Goal: Book appointment/travel/reservation

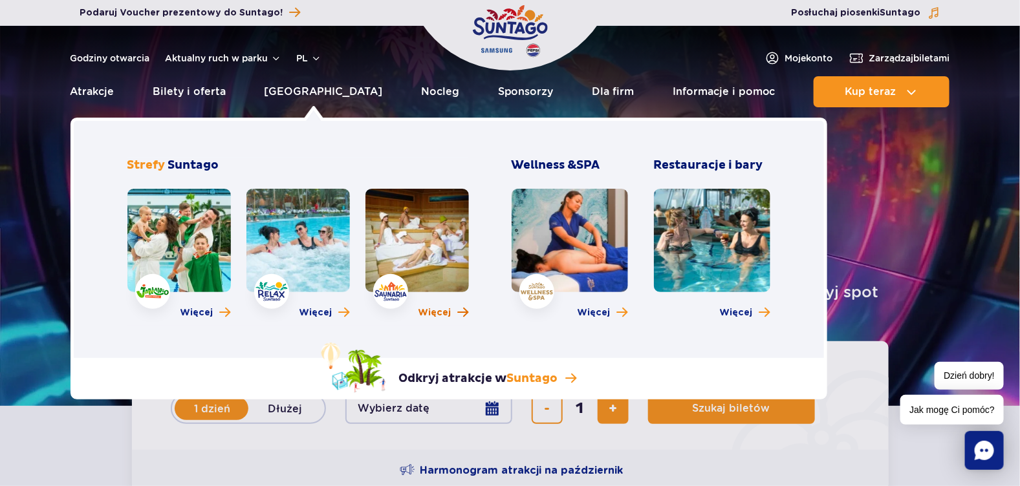
click at [444, 317] on span "Więcej" at bounding box center [434, 313] width 33 height 13
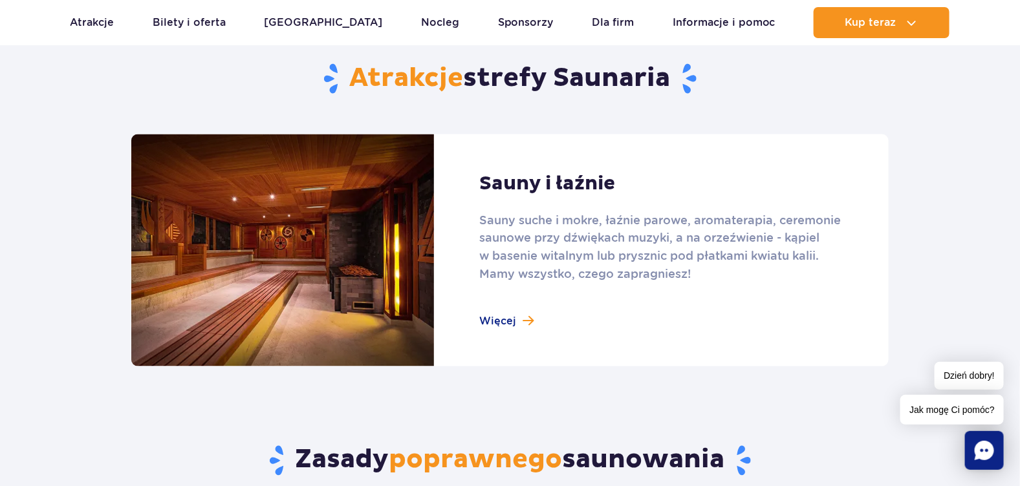
scroll to position [603, 0]
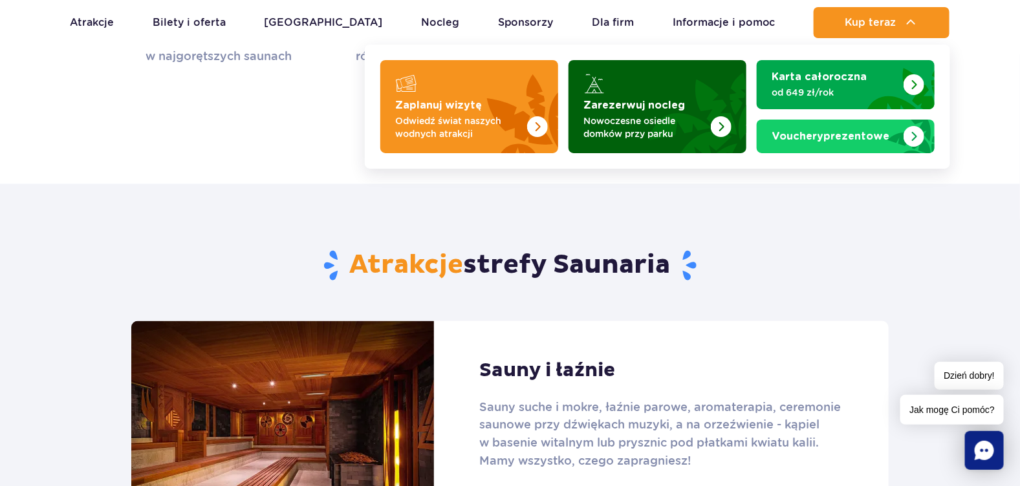
click at [657, 120] on p "Nowoczesne osiedle domków przy parku" at bounding box center [647, 127] width 126 height 26
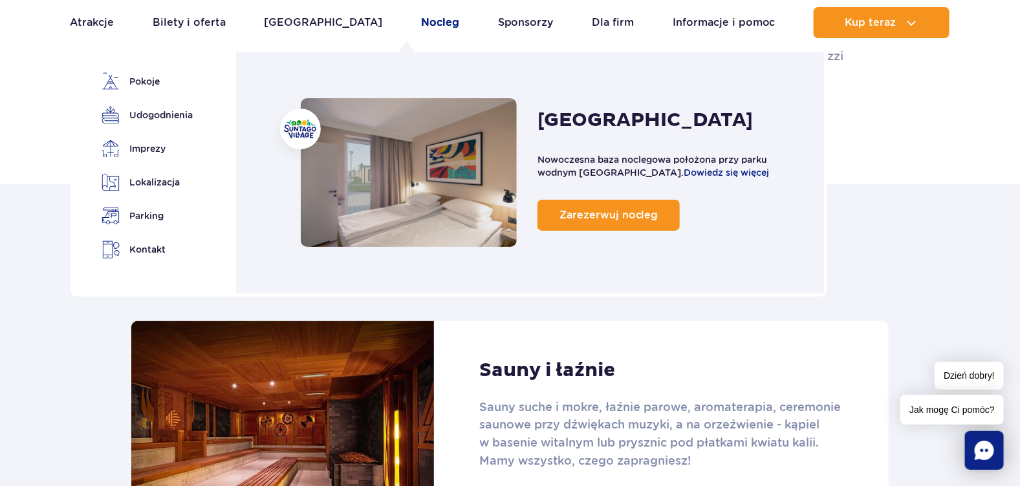
click at [421, 27] on link "Nocleg" at bounding box center [440, 22] width 38 height 31
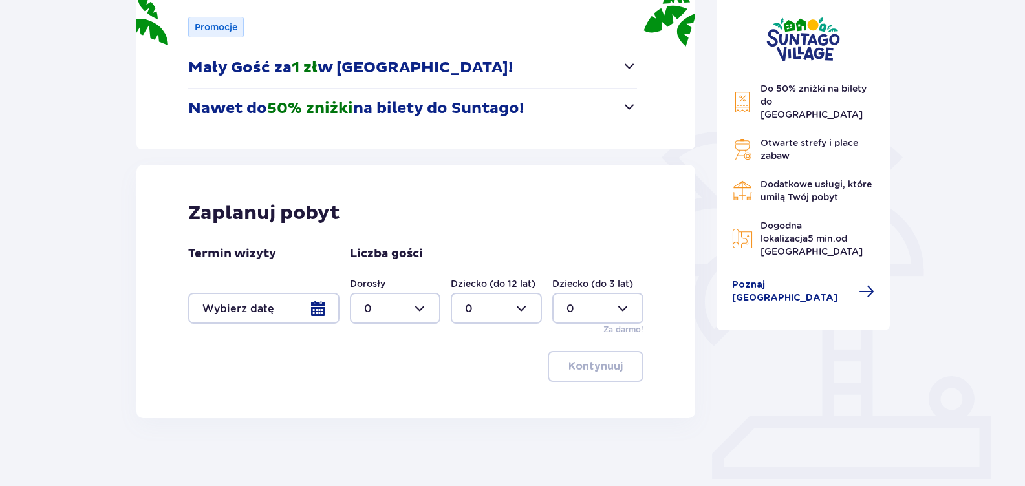
scroll to position [232, 0]
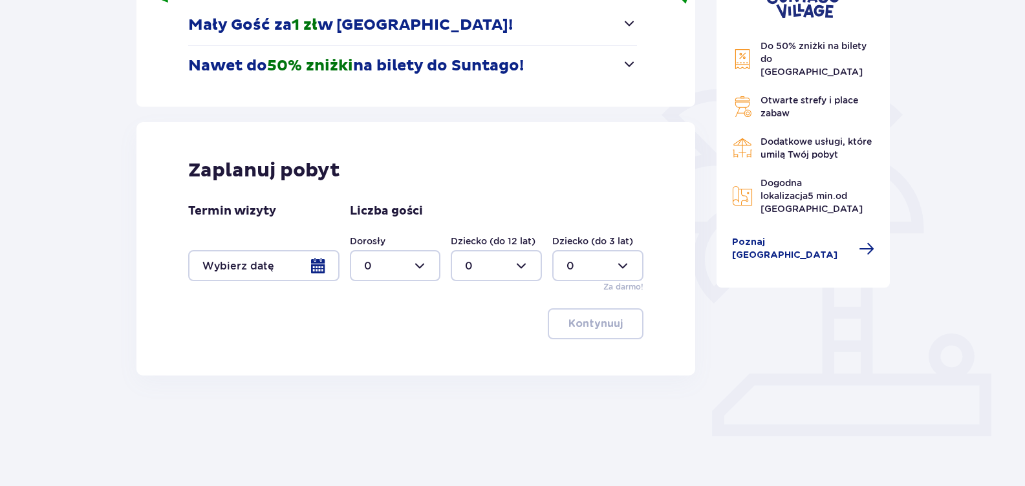
click at [321, 266] on div at bounding box center [263, 265] width 151 height 31
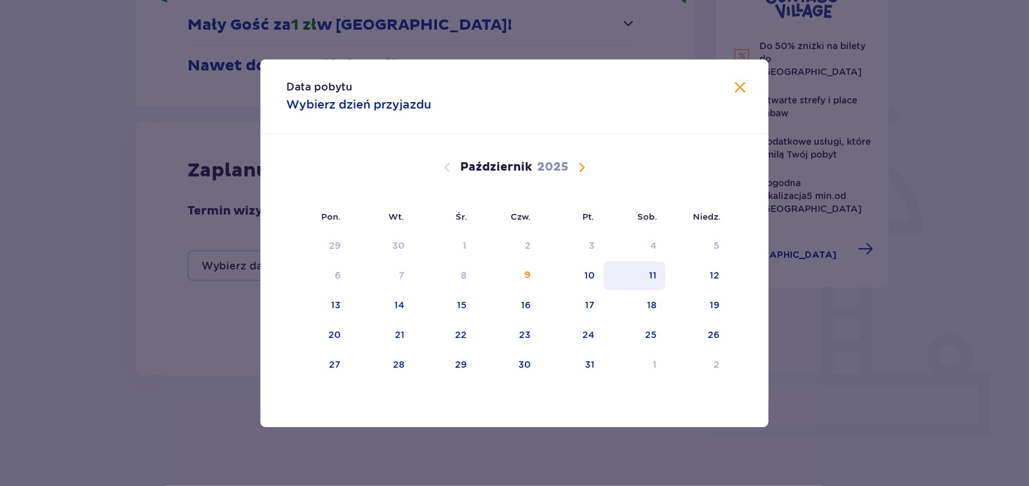
click at [650, 276] on div "11" at bounding box center [653, 275] width 8 height 13
click at [716, 280] on div "12" at bounding box center [715, 275] width 10 height 13
type input "11.10.25 - 12.10.25"
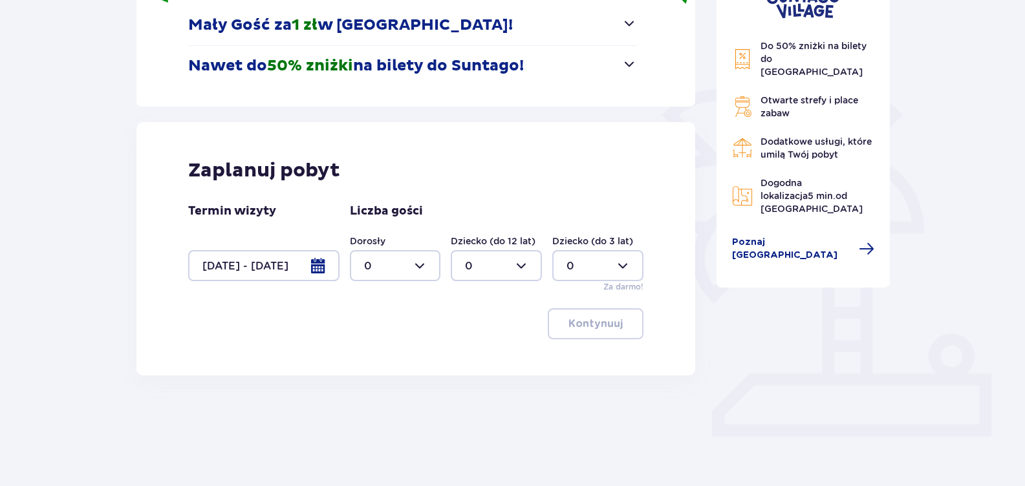
click at [385, 255] on div at bounding box center [395, 265] width 91 height 31
click at [372, 292] on div "4" at bounding box center [395, 287] width 63 height 14
type input "4"
click at [601, 322] on p "Kontynuuj" at bounding box center [595, 324] width 54 height 14
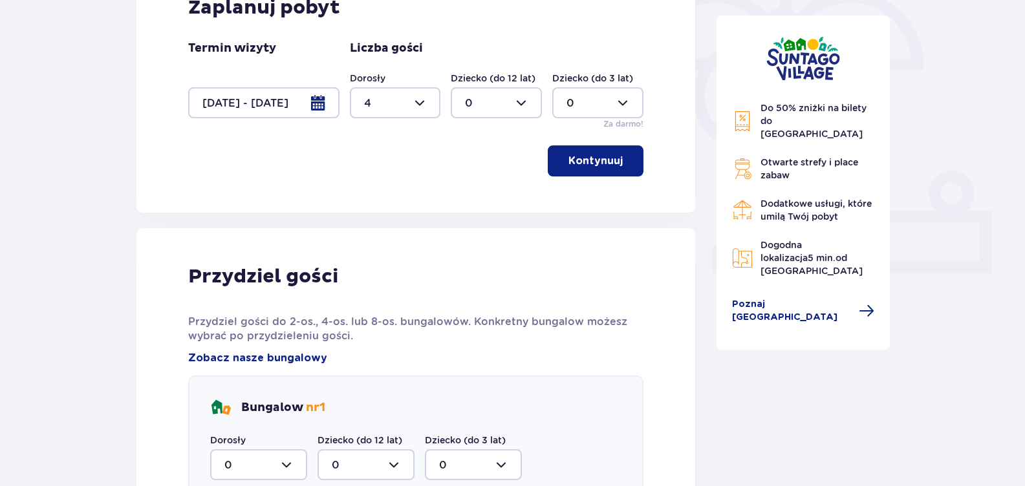
scroll to position [545, 0]
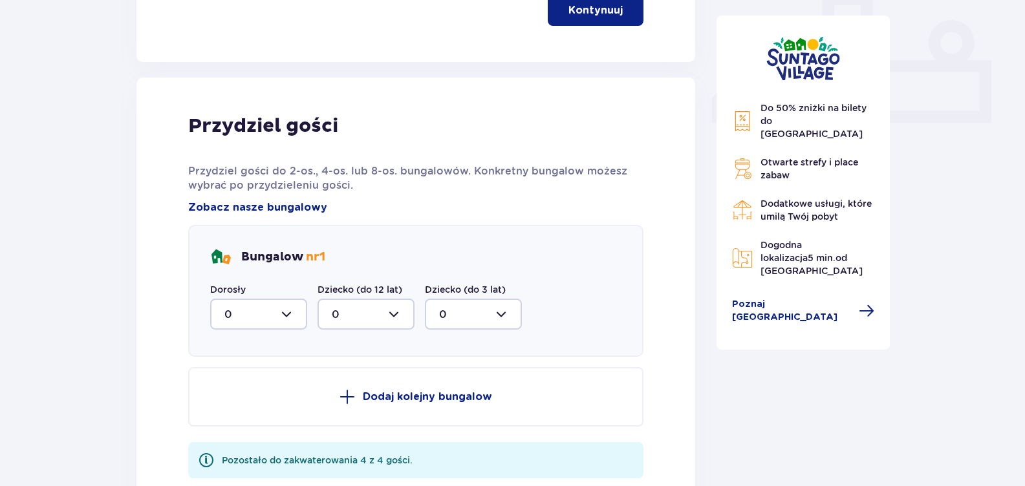
click at [292, 314] on div at bounding box center [258, 314] width 97 height 31
click at [230, 410] on div "2" at bounding box center [258, 408] width 69 height 14
type input "2"
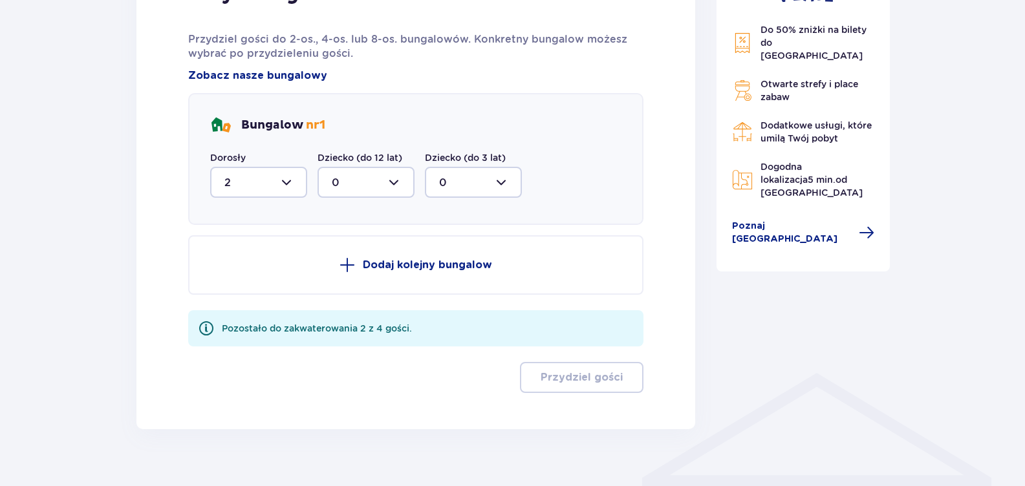
scroll to position [696, 0]
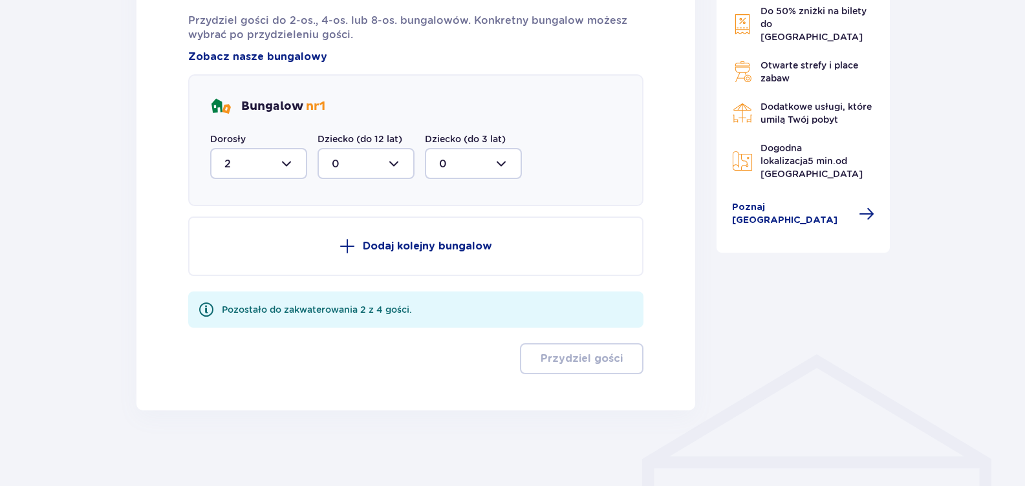
click at [439, 258] on button "Dodaj kolejny bungalow" at bounding box center [416, 246] width 456 height 59
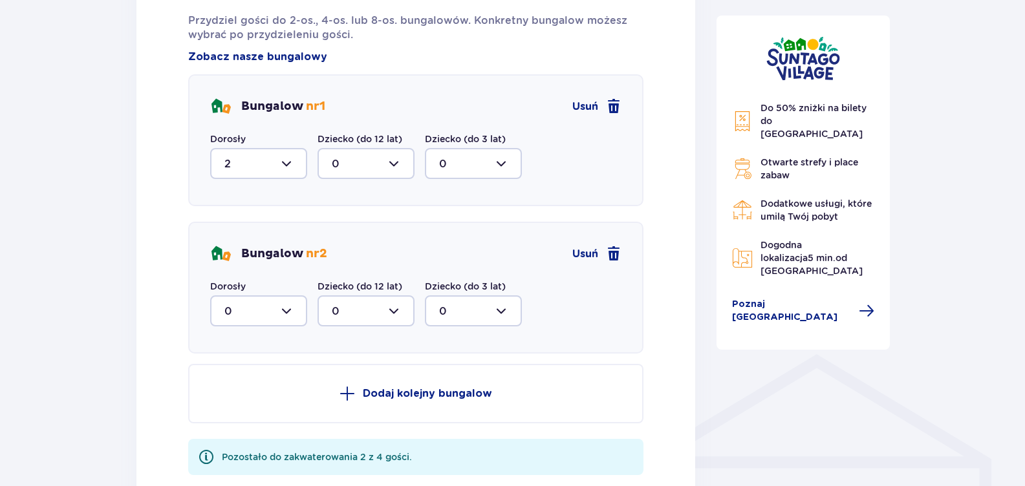
click at [295, 308] on div at bounding box center [258, 311] width 97 height 31
click at [229, 402] on p "2" at bounding box center [227, 405] width 6 height 14
type input "2"
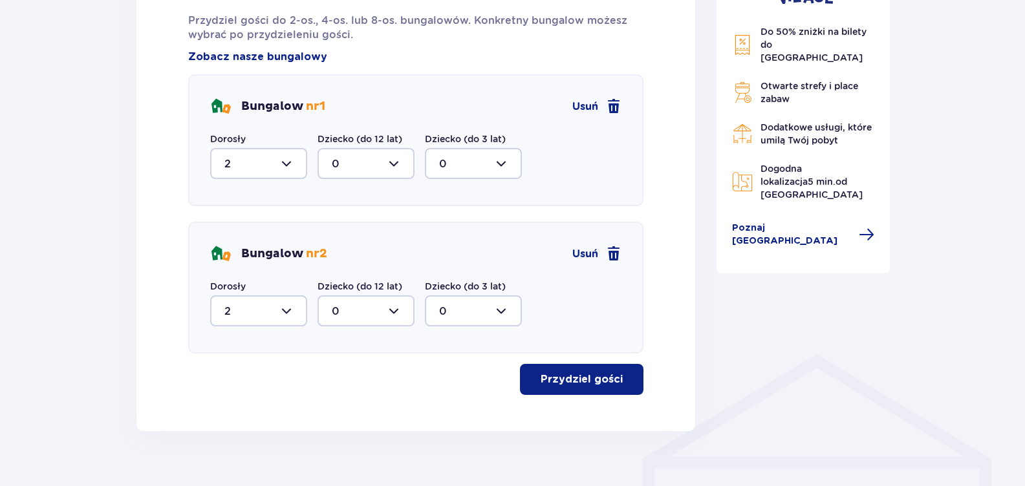
click at [584, 379] on p "Przydziel gości" at bounding box center [582, 379] width 82 height 14
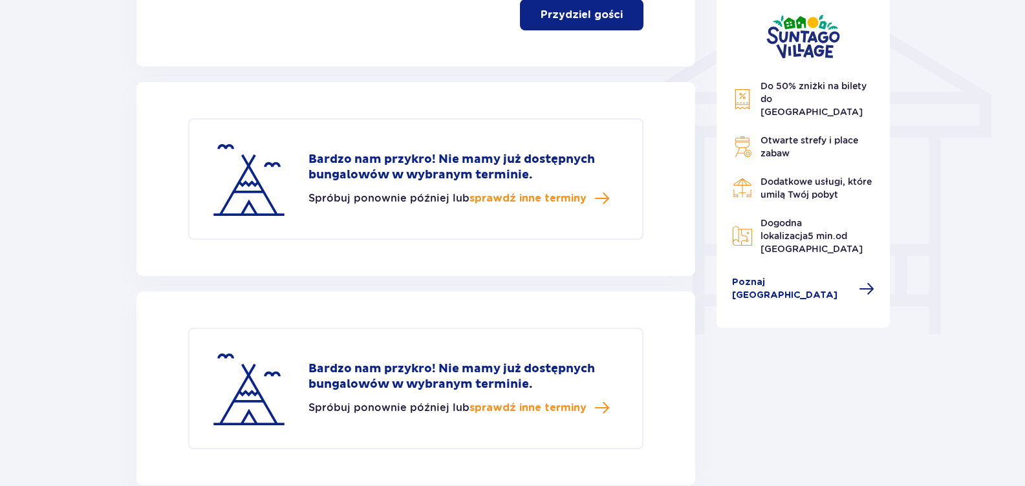
scroll to position [1125, 0]
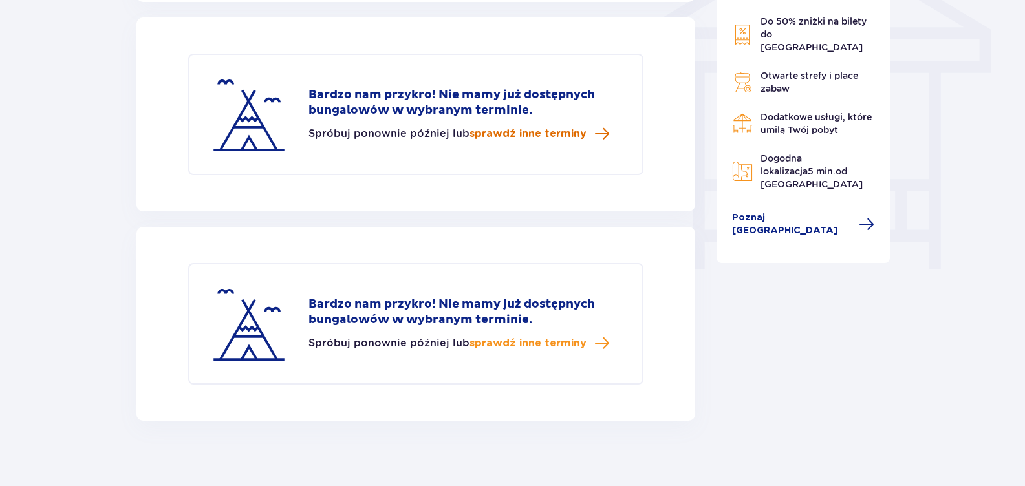
click at [548, 136] on span "sprawdź inne terminy" at bounding box center [527, 134] width 117 height 14
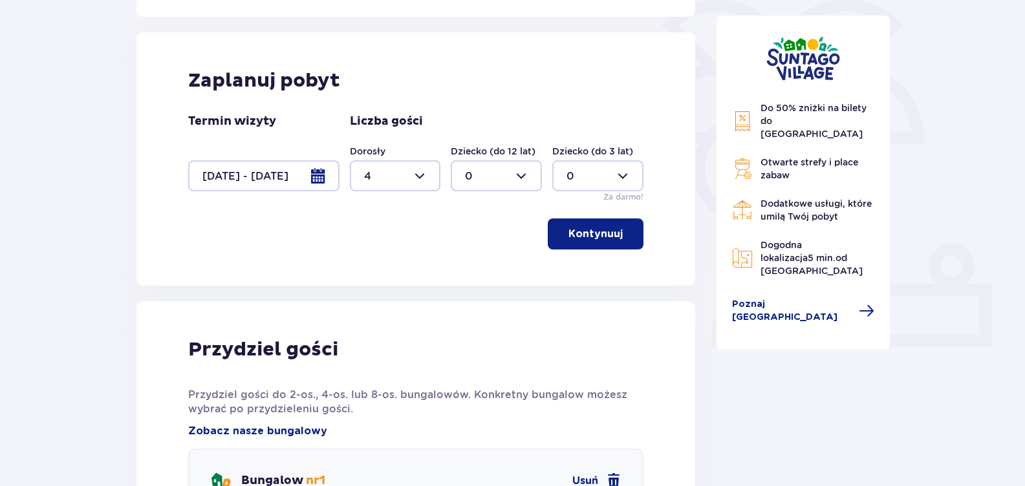
scroll to position [321, 0]
click at [621, 228] on span "button" at bounding box center [626, 235] width 16 height 16
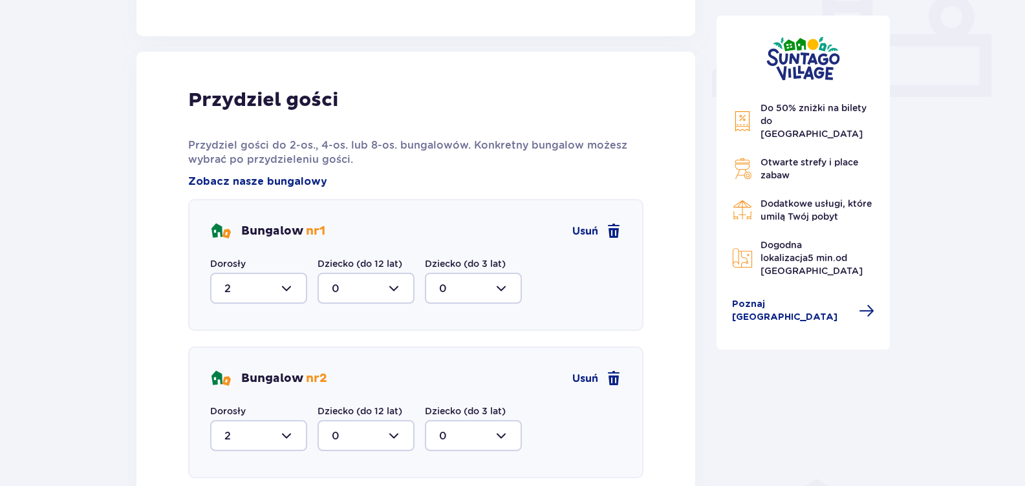
scroll to position [607, 0]
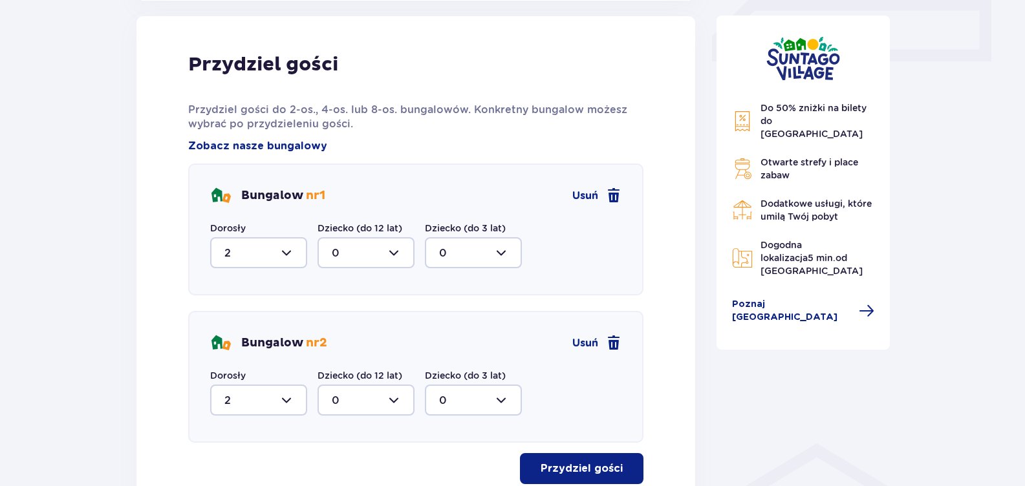
click at [292, 247] on div at bounding box center [258, 252] width 97 height 31
click at [609, 340] on span at bounding box center [614, 344] width 16 height 16
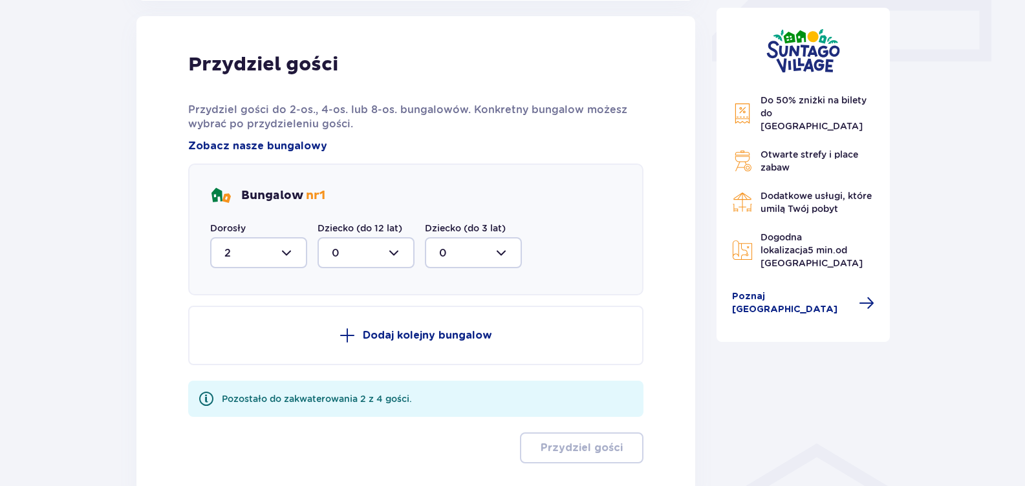
click at [268, 253] on div at bounding box center [258, 252] width 97 height 31
click at [235, 374] on div "4" at bounding box center [258, 379] width 69 height 14
type input "4"
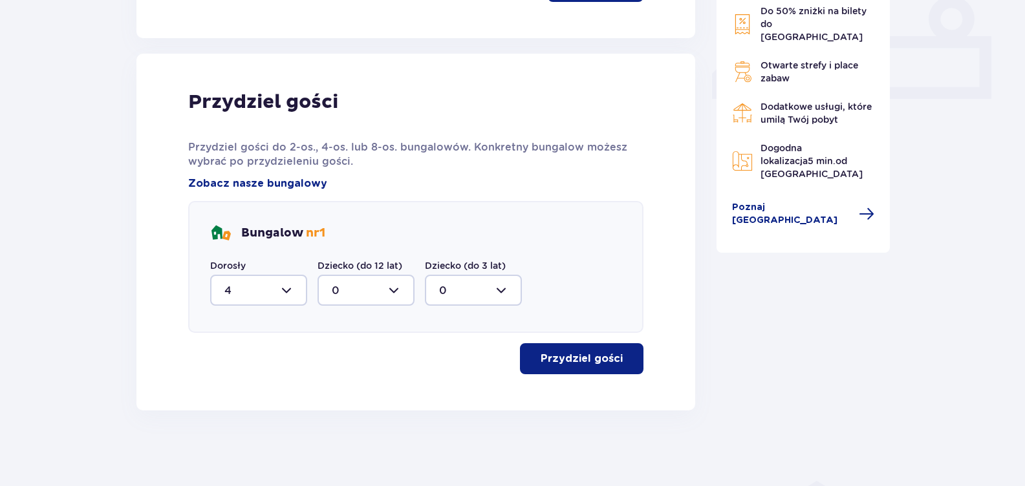
click at [541, 354] on p "Przydziel gości" at bounding box center [582, 359] width 82 height 14
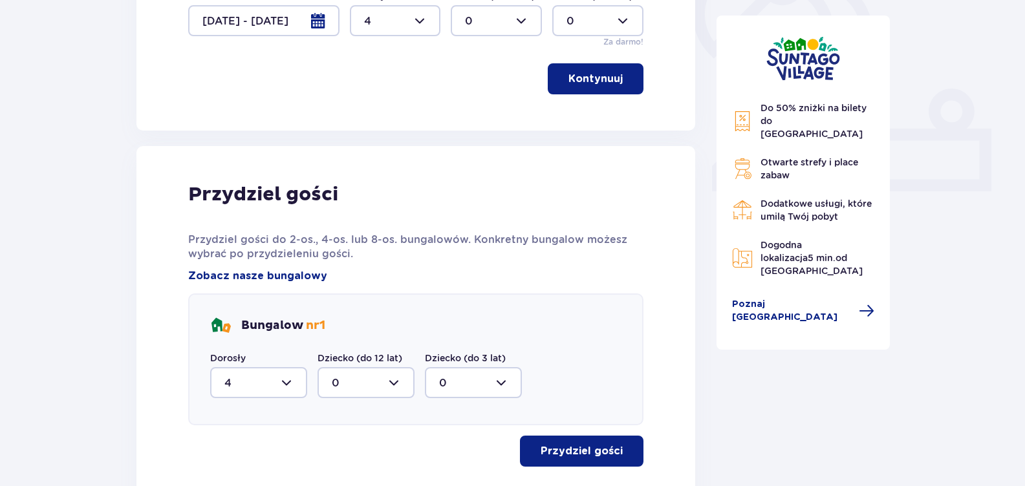
scroll to position [24, 0]
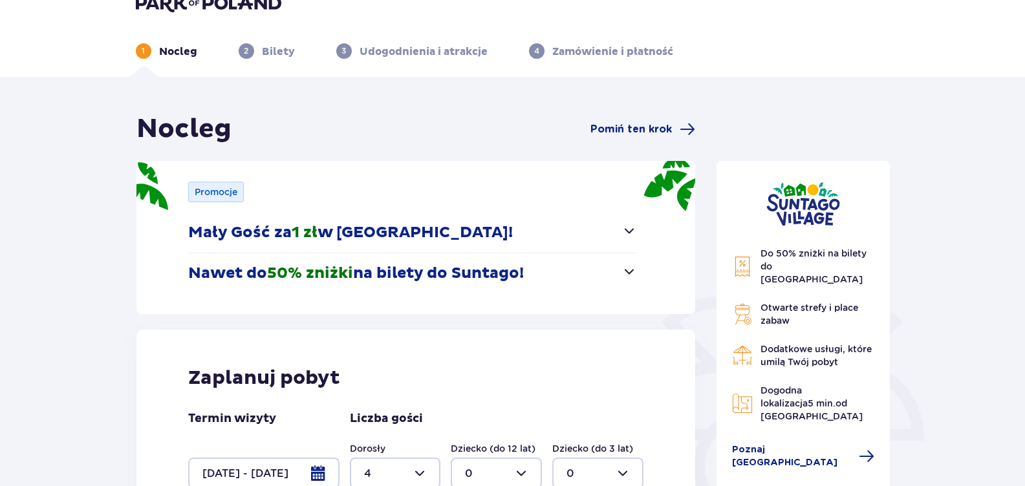
click at [463, 230] on p "Mały Gość za 1 zł w Suntago Village!" at bounding box center [350, 232] width 325 height 19
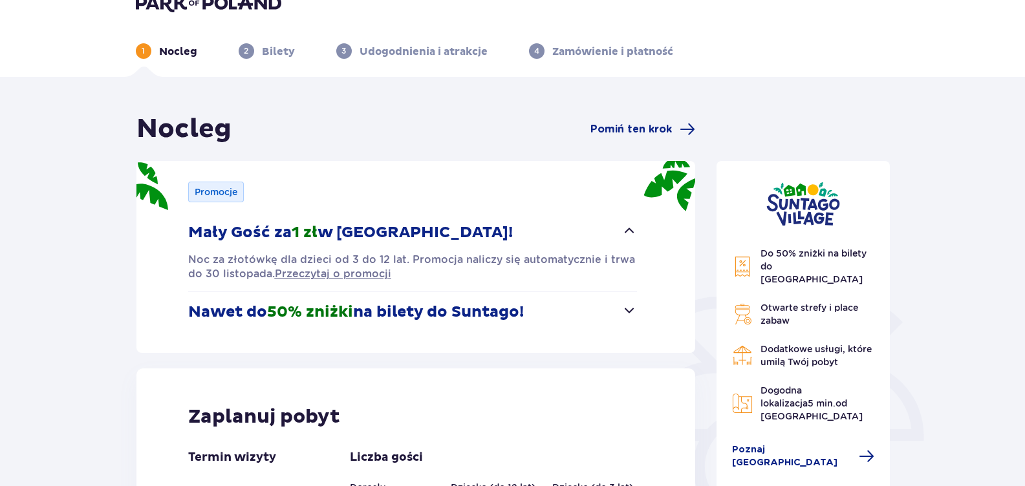
click at [319, 312] on span "50% zniżki" at bounding box center [310, 312] width 86 height 19
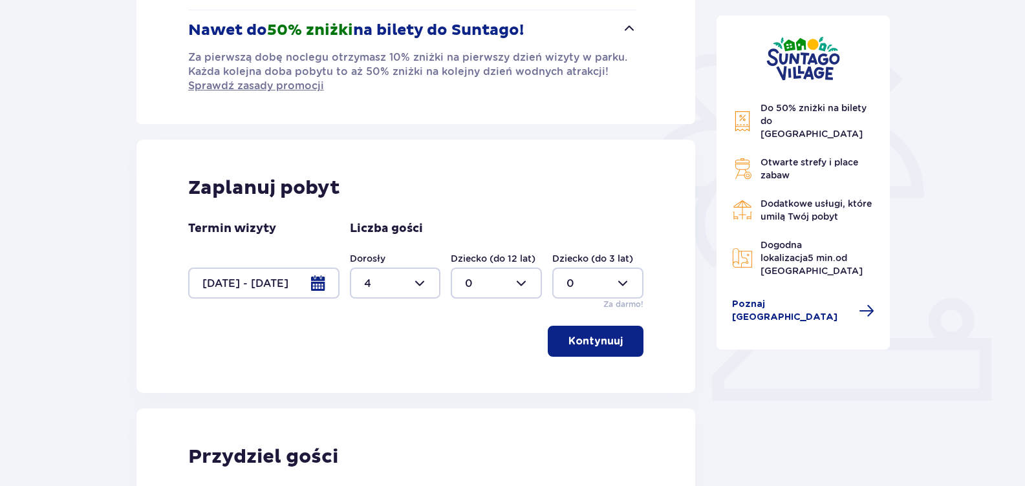
scroll to position [0, 0]
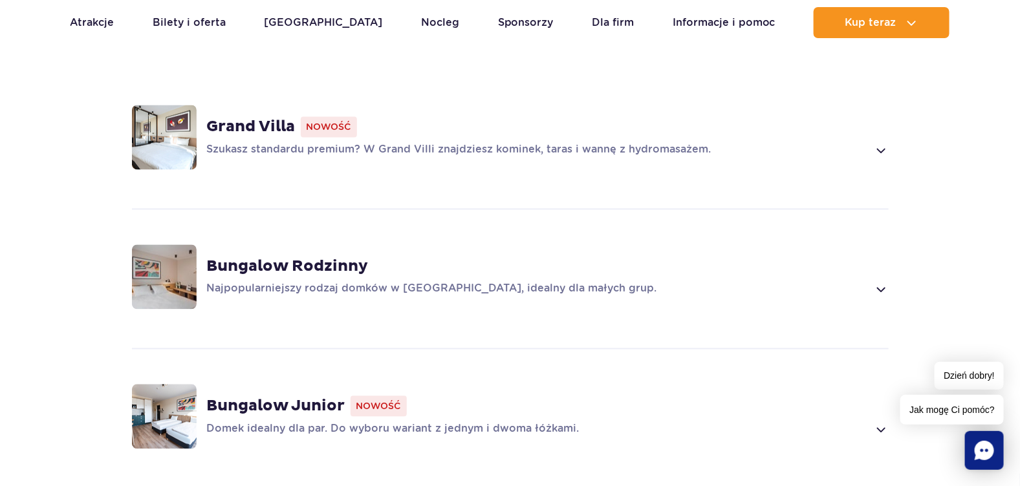
scroll to position [905, 0]
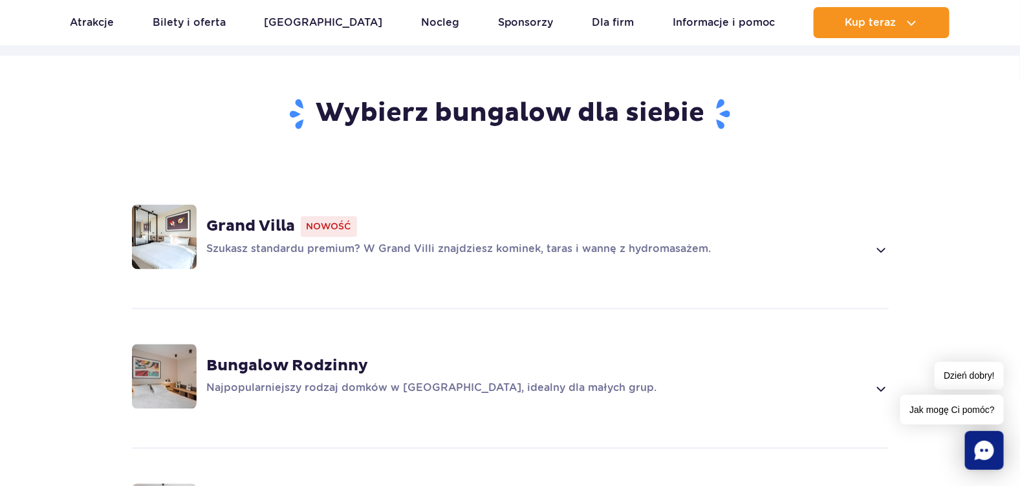
click at [266, 230] on strong "Grand Villa" at bounding box center [251, 226] width 89 height 19
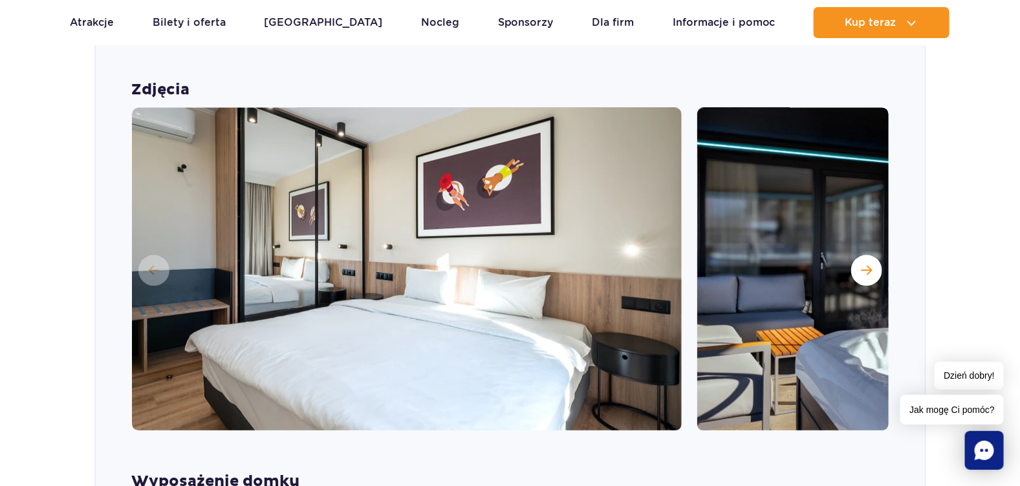
scroll to position [1163, 0]
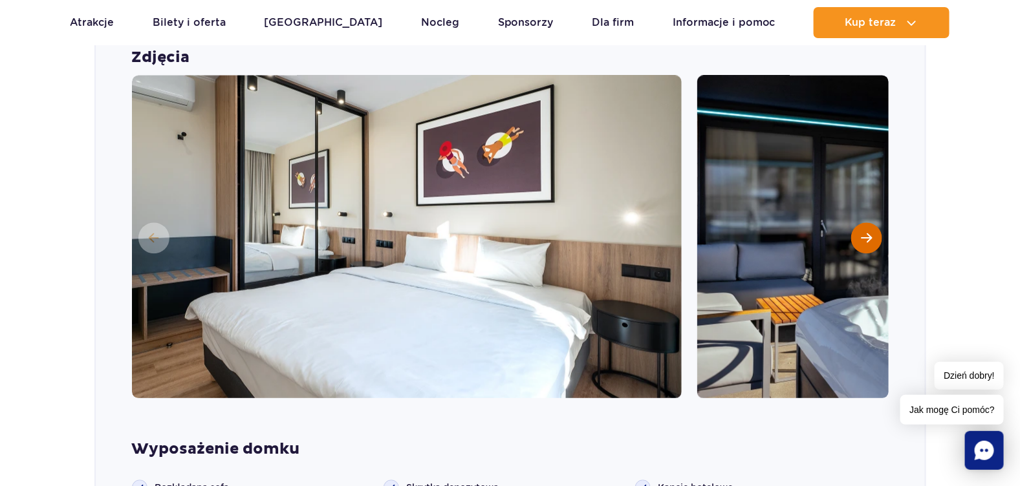
click at [864, 233] on span "Następny slajd" at bounding box center [866, 238] width 11 height 12
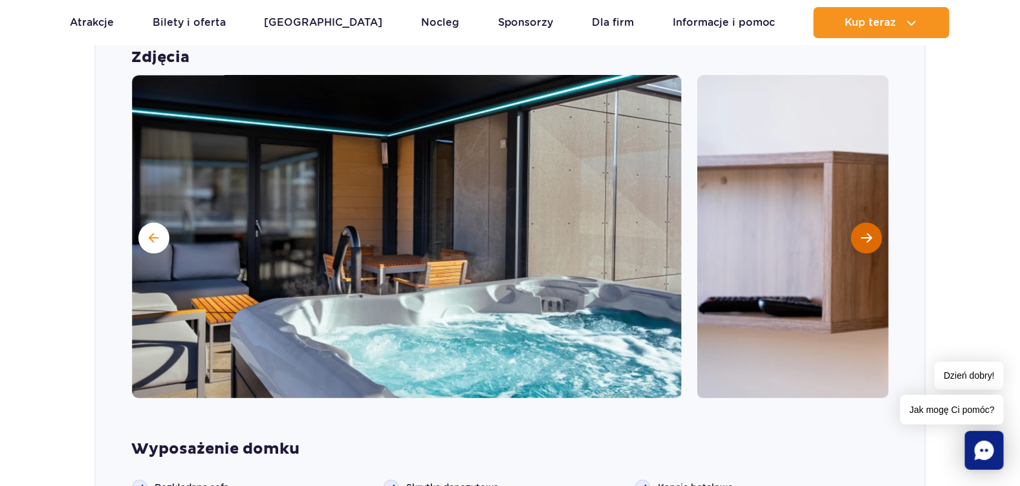
click at [864, 233] on span "Następny slajd" at bounding box center [866, 238] width 11 height 12
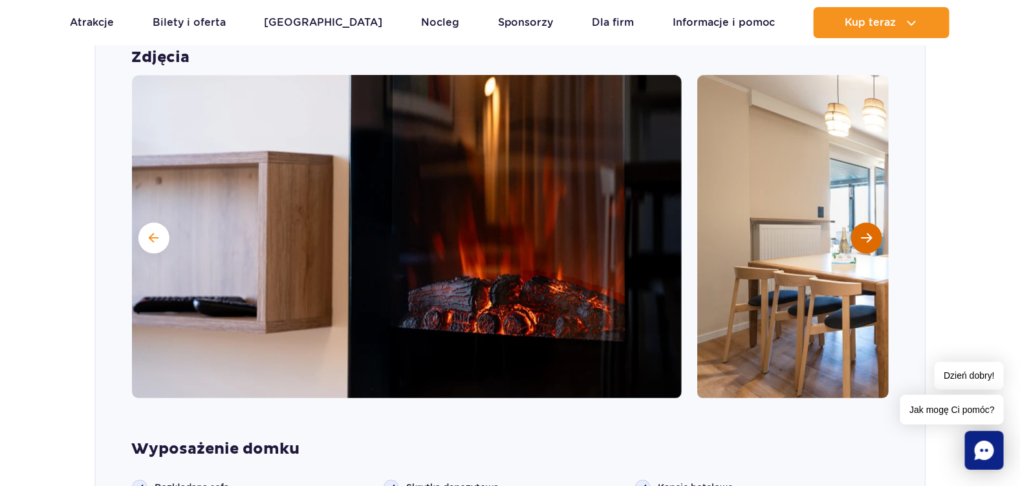
click at [864, 233] on span "Następny slajd" at bounding box center [866, 238] width 11 height 12
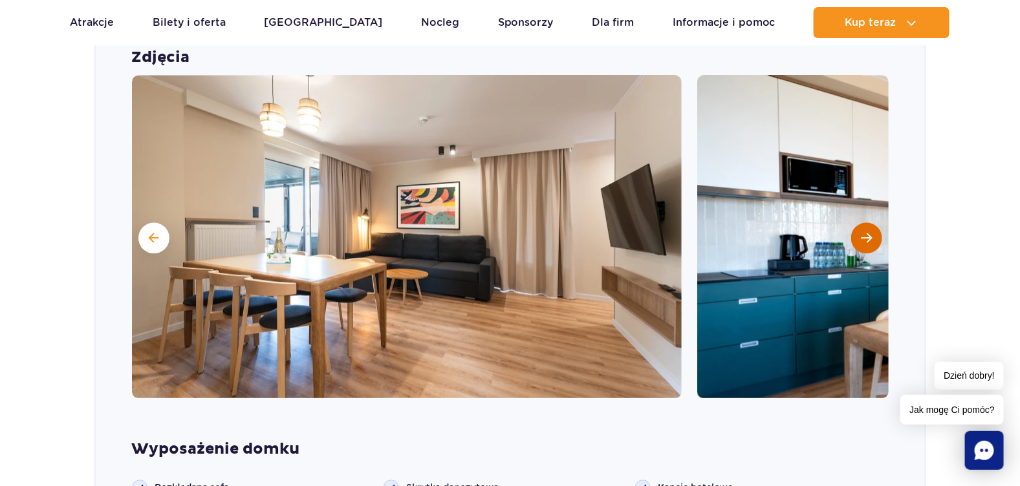
click at [864, 233] on span "Następny slajd" at bounding box center [866, 238] width 11 height 12
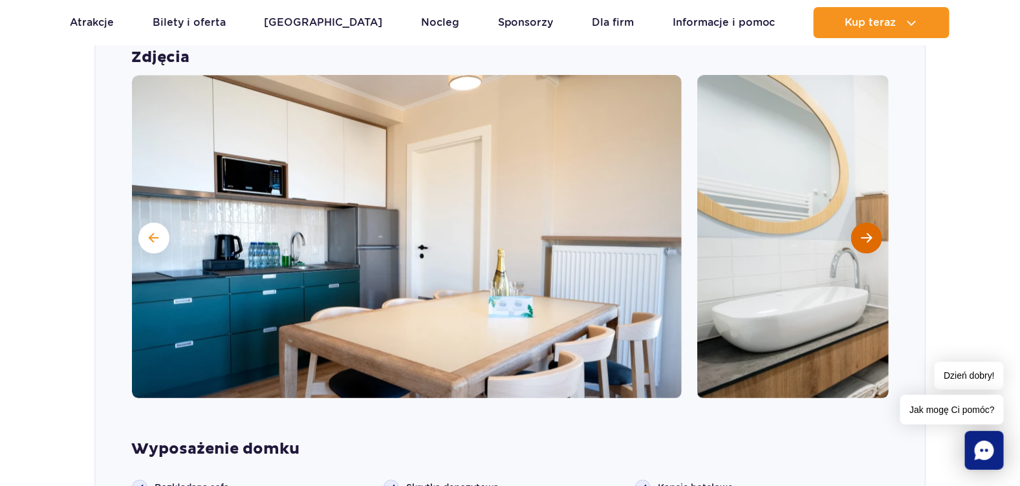
click at [864, 233] on span "Następny slajd" at bounding box center [866, 238] width 11 height 12
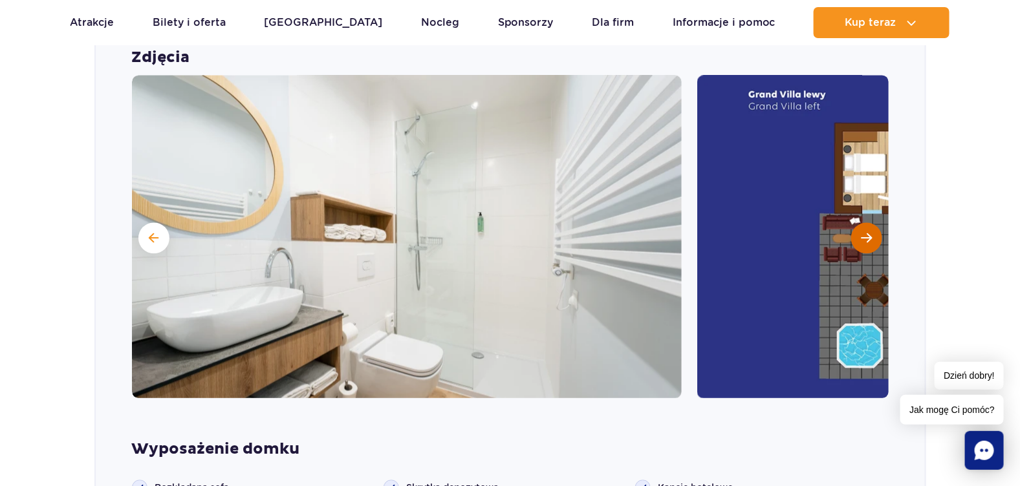
click at [864, 233] on span "Następny slajd" at bounding box center [866, 238] width 11 height 12
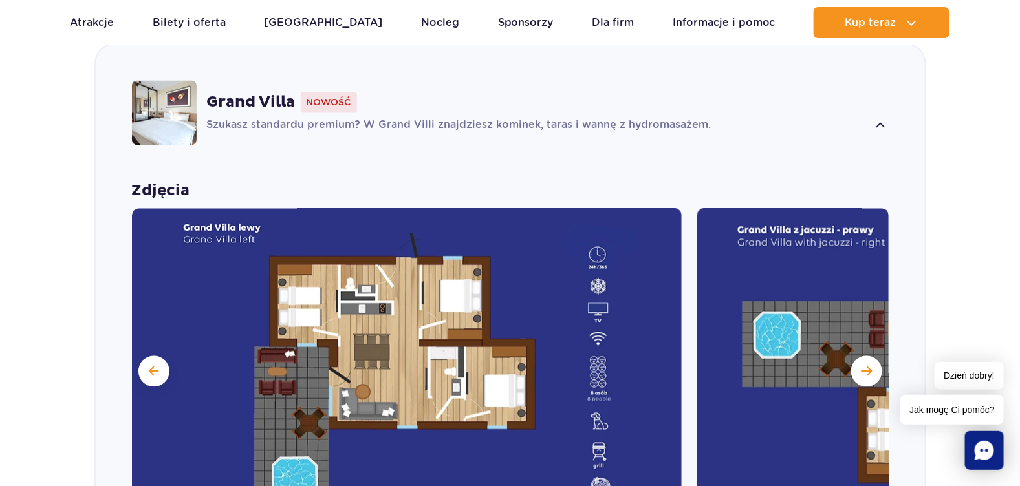
scroll to position [1013, 0]
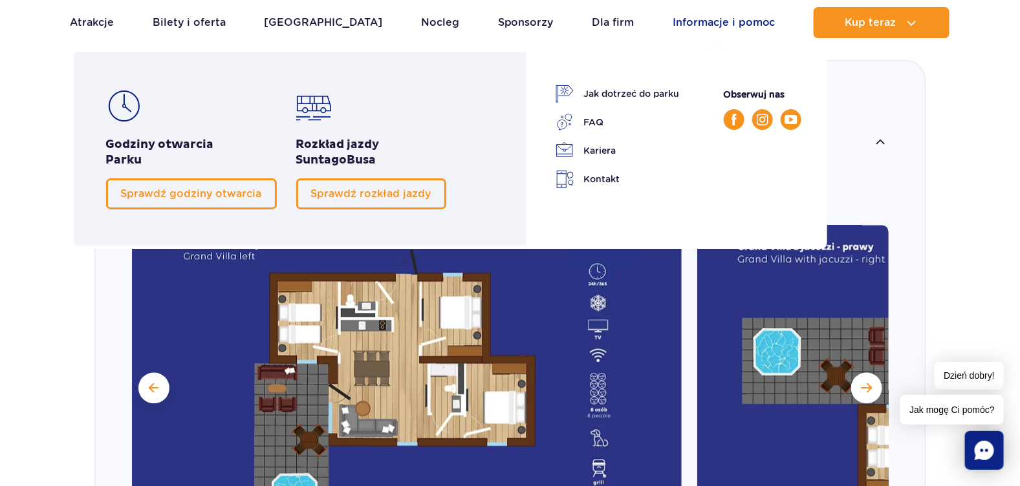
click at [726, 25] on link "Informacje i pomoc" at bounding box center [724, 22] width 103 height 31
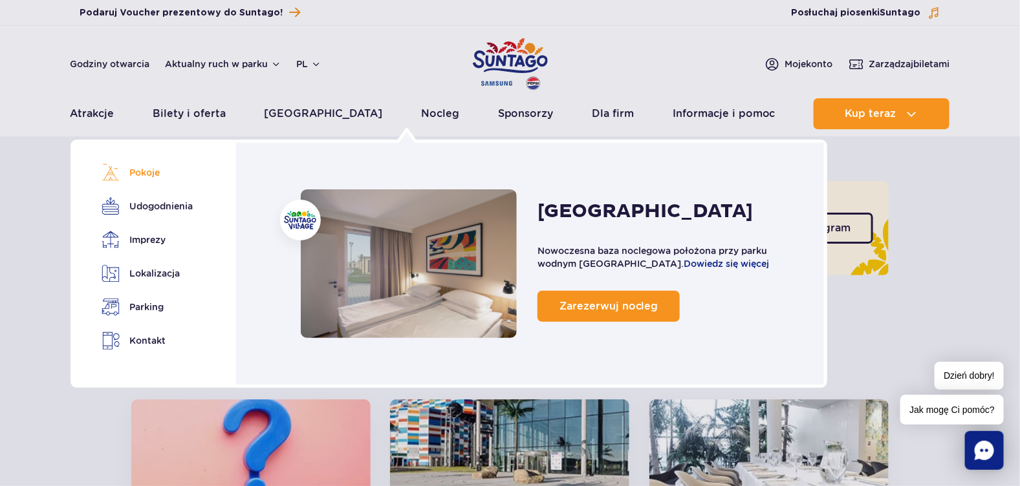
click at [146, 175] on link "Pokoje" at bounding box center [145, 173] width 87 height 18
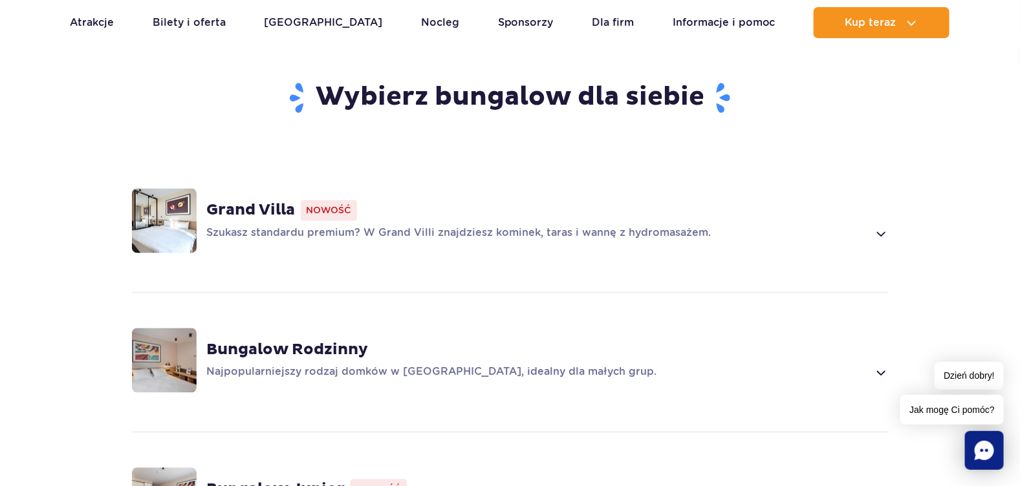
click at [147, 220] on img at bounding box center [164, 221] width 65 height 65
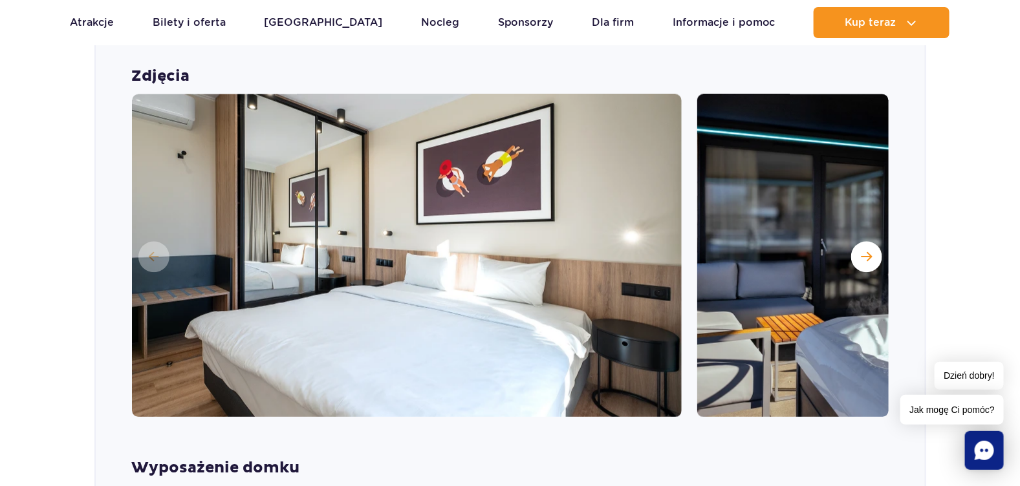
scroll to position [1163, 0]
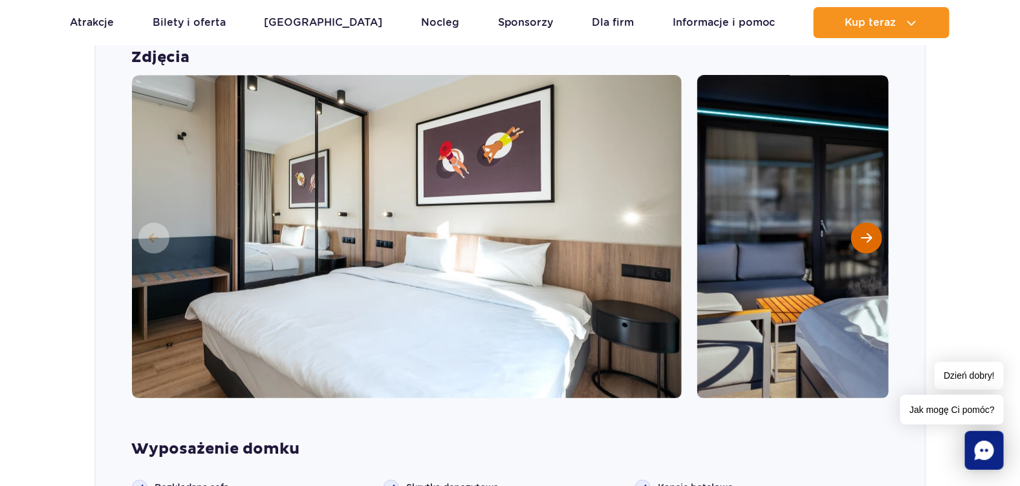
click at [868, 246] on button "Następny slajd" at bounding box center [866, 237] width 31 height 31
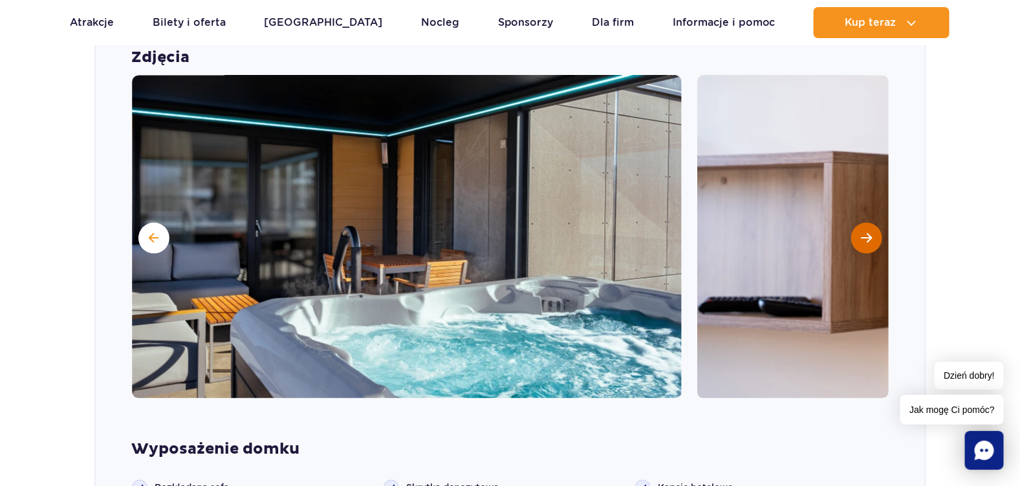
click at [868, 246] on button "Następny slajd" at bounding box center [866, 237] width 31 height 31
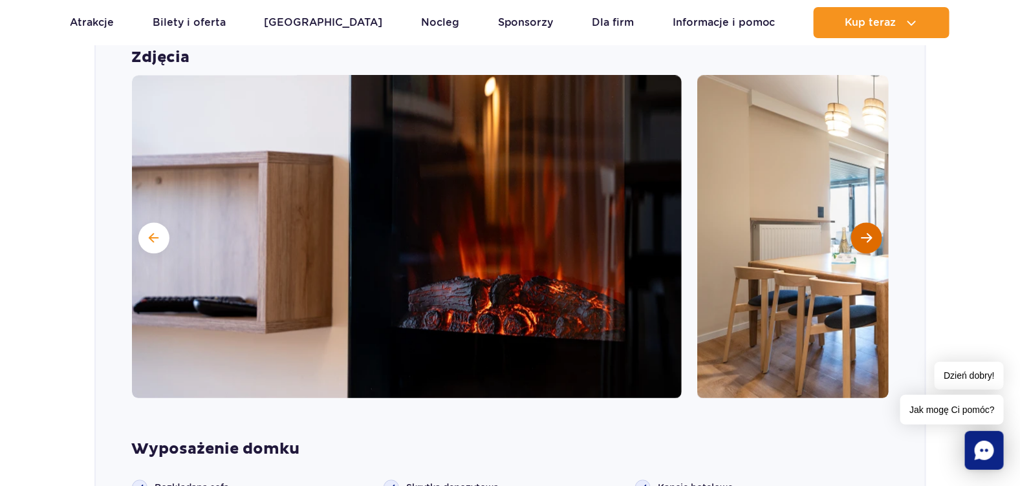
click at [868, 246] on button "Następny slajd" at bounding box center [866, 237] width 31 height 31
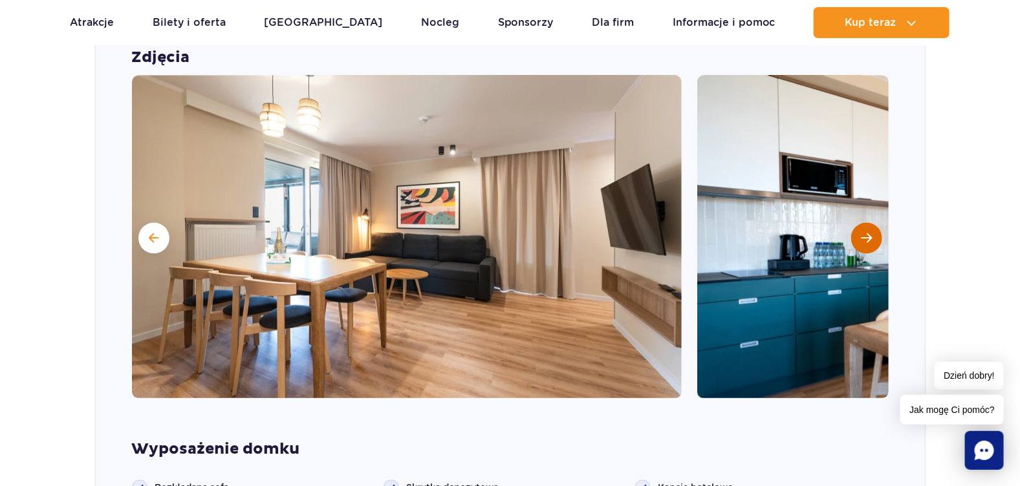
click at [868, 246] on button "Następny slajd" at bounding box center [866, 237] width 31 height 31
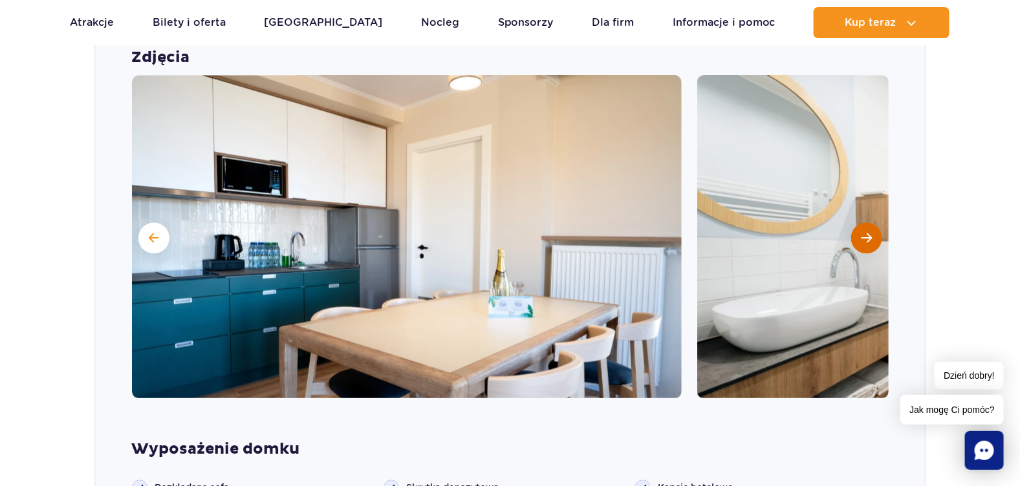
click at [868, 246] on button "Następny slajd" at bounding box center [866, 237] width 31 height 31
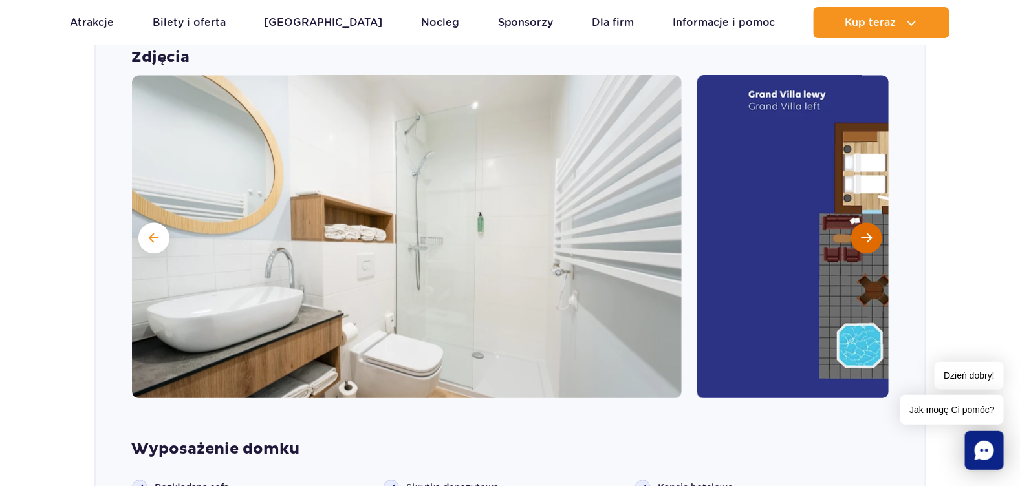
click at [868, 246] on button "Następny slajd" at bounding box center [866, 237] width 31 height 31
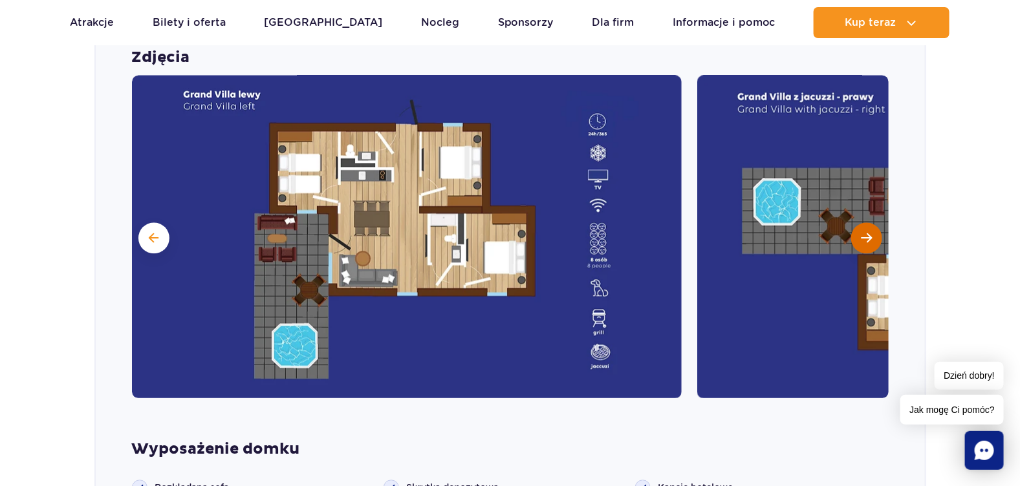
click at [868, 246] on button "Następny slajd" at bounding box center [866, 237] width 31 height 31
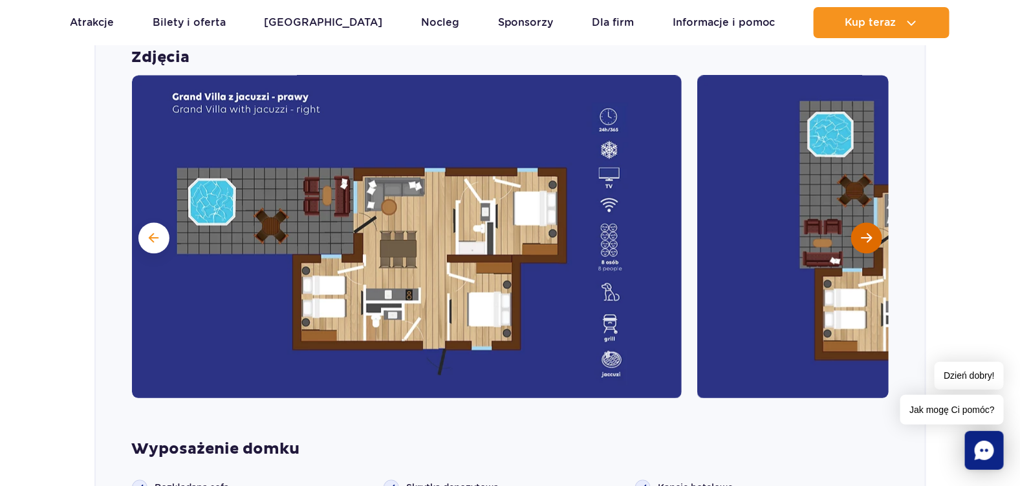
click at [868, 246] on button "Następny slajd" at bounding box center [866, 237] width 31 height 31
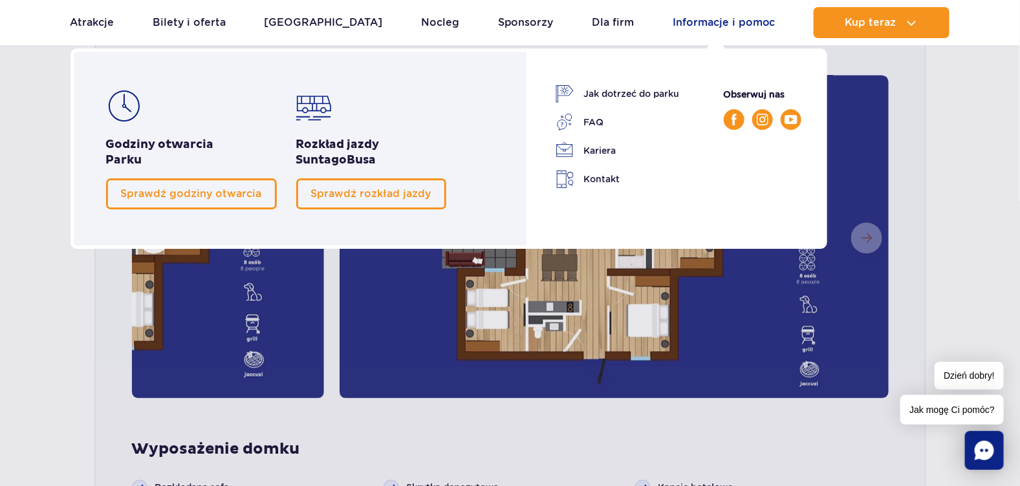
click at [731, 23] on link "Informacje i pomoc" at bounding box center [724, 22] width 103 height 31
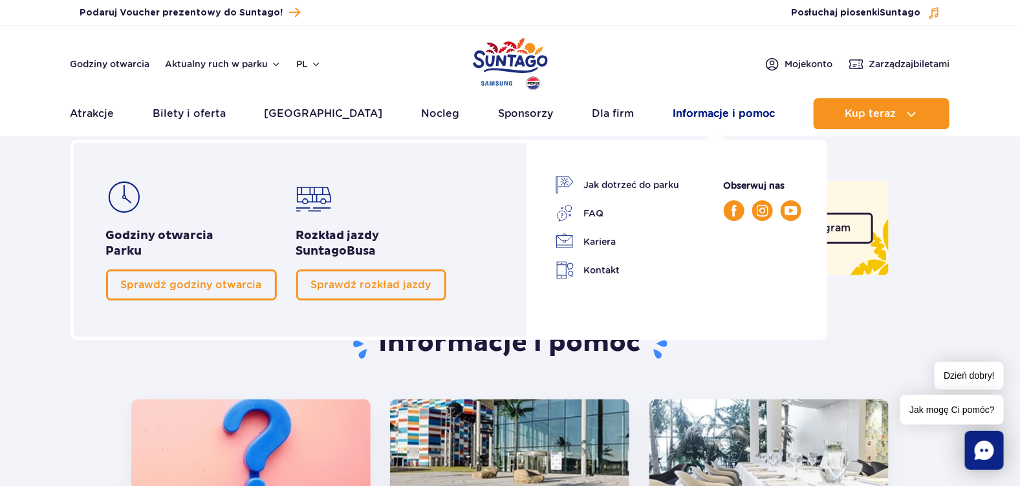
click at [696, 116] on link "Informacje i pomoc" at bounding box center [724, 113] width 103 height 31
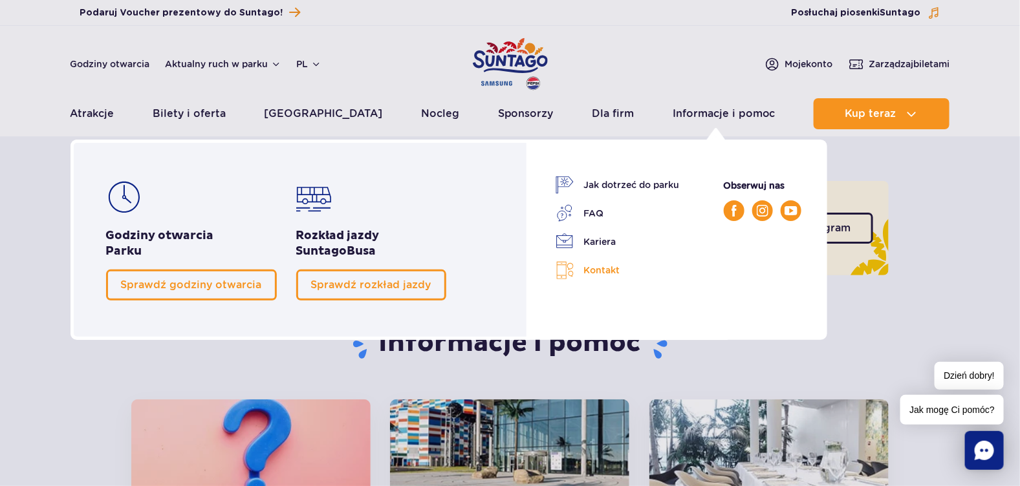
click at [573, 272] on link "Kontakt" at bounding box center [617, 270] width 124 height 19
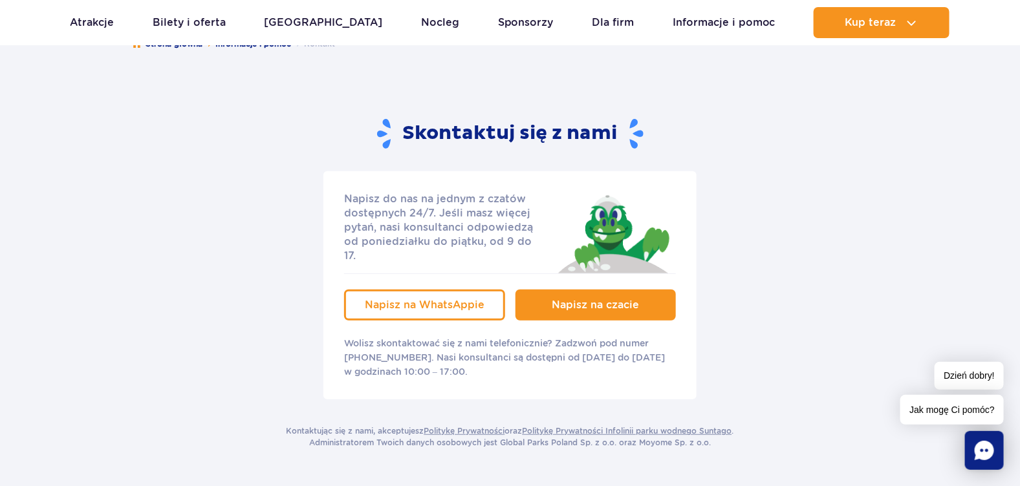
scroll to position [151, 0]
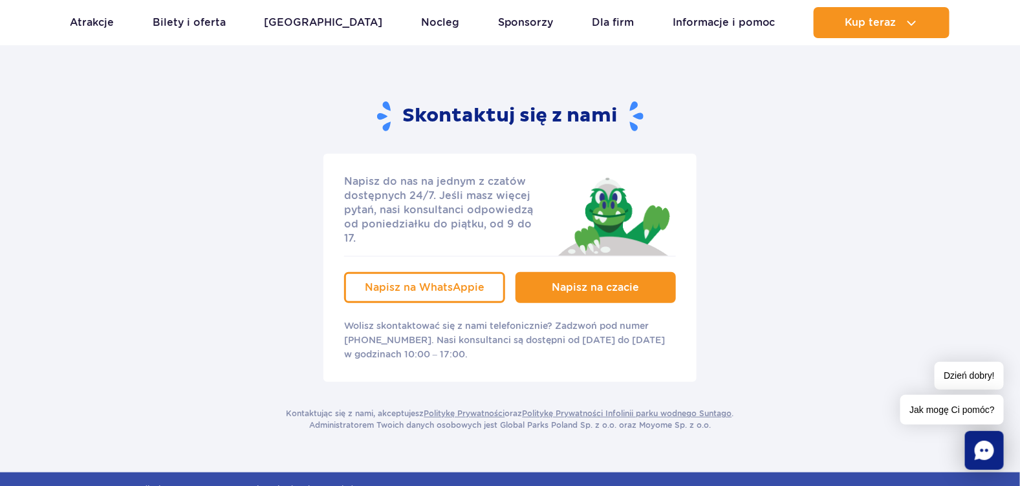
click at [599, 281] on span "Napisz na czacie" at bounding box center [595, 287] width 87 height 12
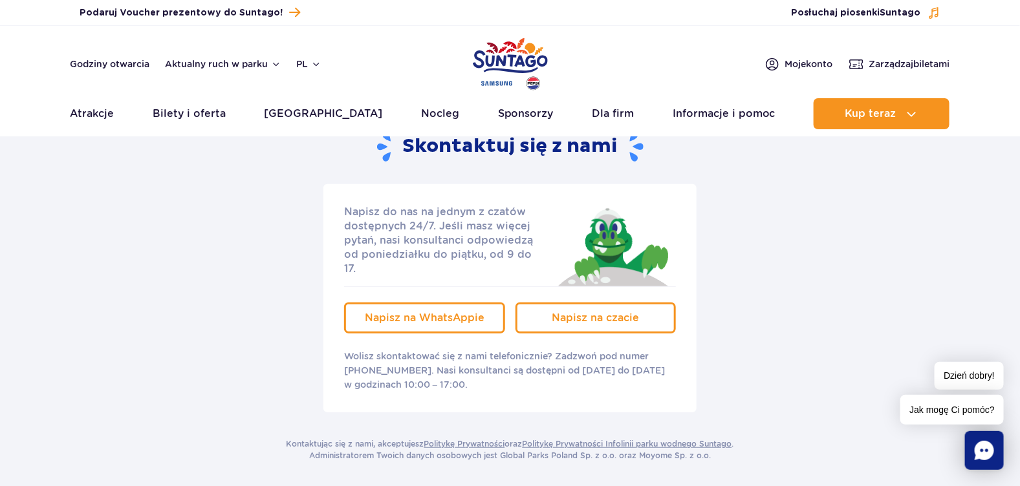
scroll to position [301, 0]
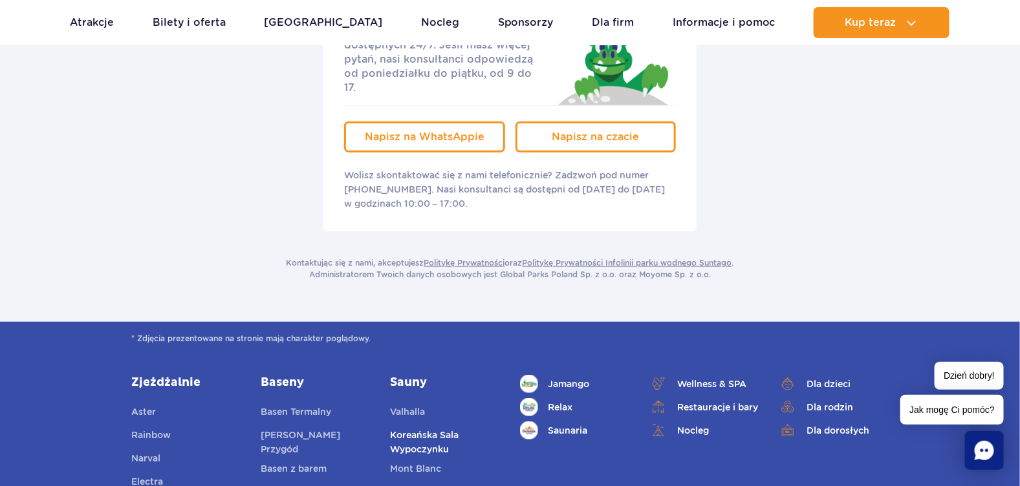
click at [429, 428] on link "Koreańska Sala Wypoczynku" at bounding box center [445, 442] width 110 height 28
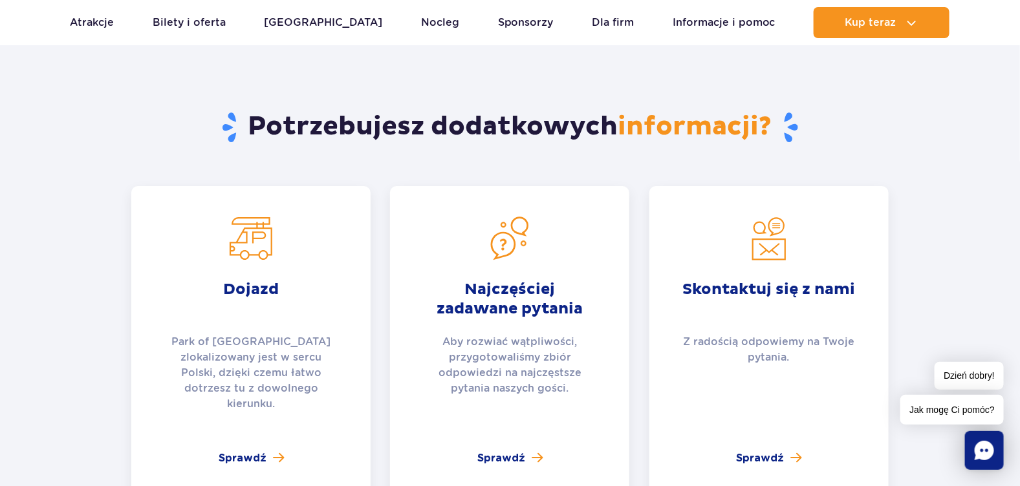
scroll to position [1961, 0]
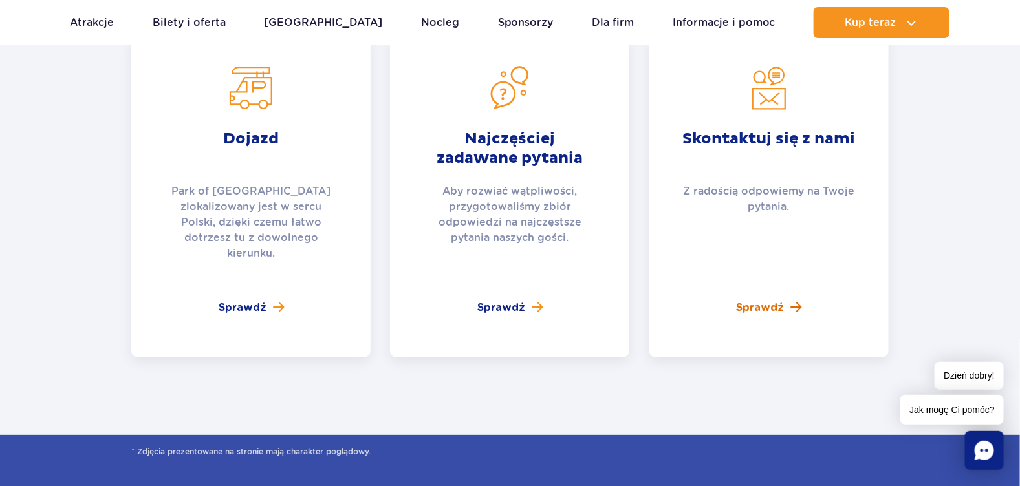
click at [790, 301] on span at bounding box center [795, 307] width 11 height 12
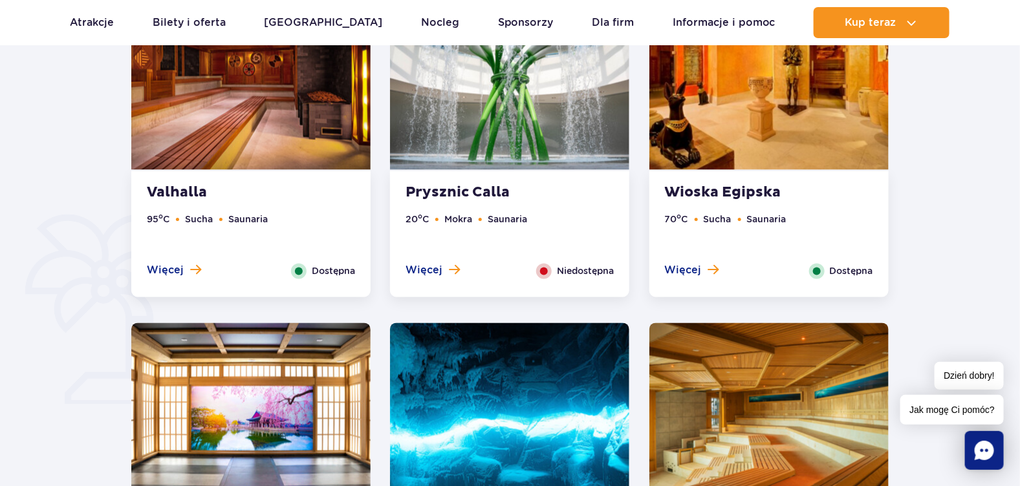
scroll to position [683, 0]
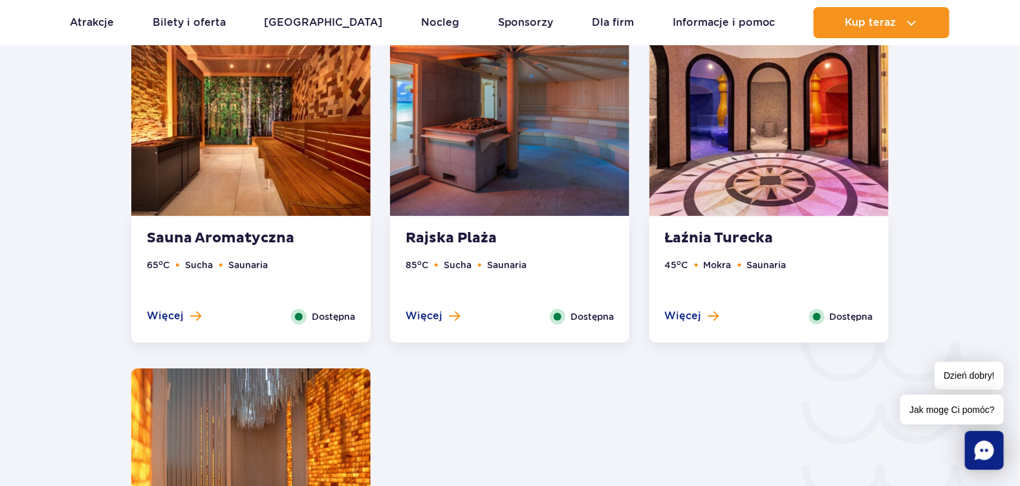
click at [738, 238] on strong "Łaźnia Turecka" at bounding box center [743, 239] width 156 height 18
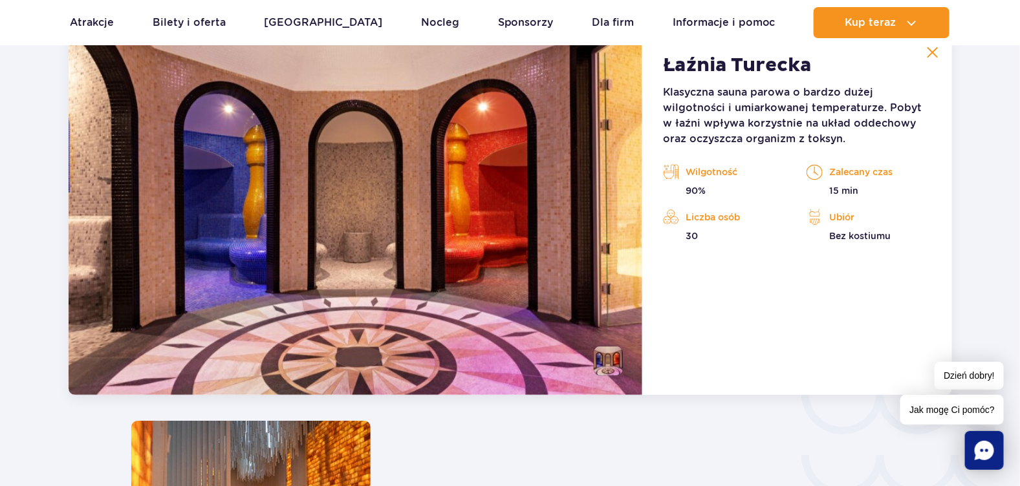
scroll to position [1793, 0]
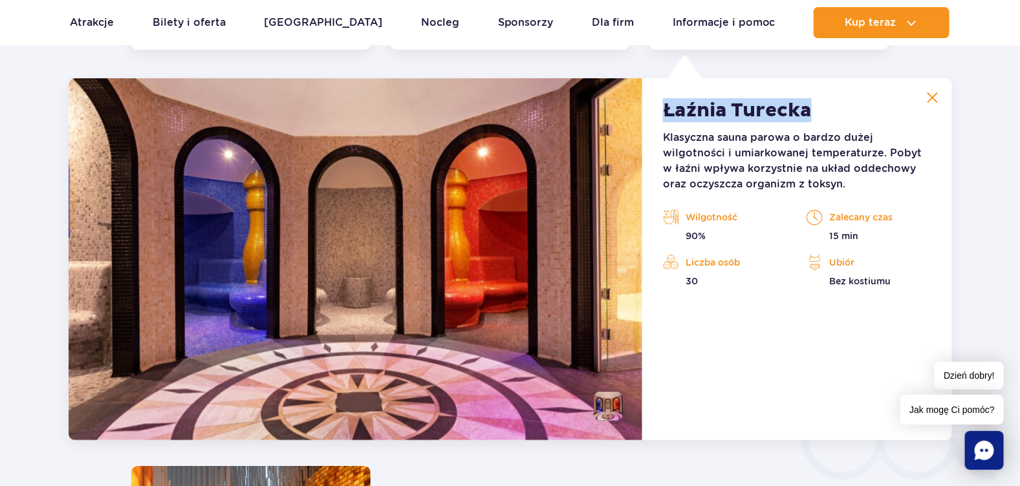
drag, startPoint x: 675, startPoint y: 115, endPoint x: 812, endPoint y: 117, distance: 137.1
click at [812, 117] on div "Łaźnia Turecka Klasyczna sauna parowa o bardzo dużej wilgotności i umiarkowanej…" at bounding box center [796, 259] width 309 height 362
copy strong "Łaźnia Turecka"
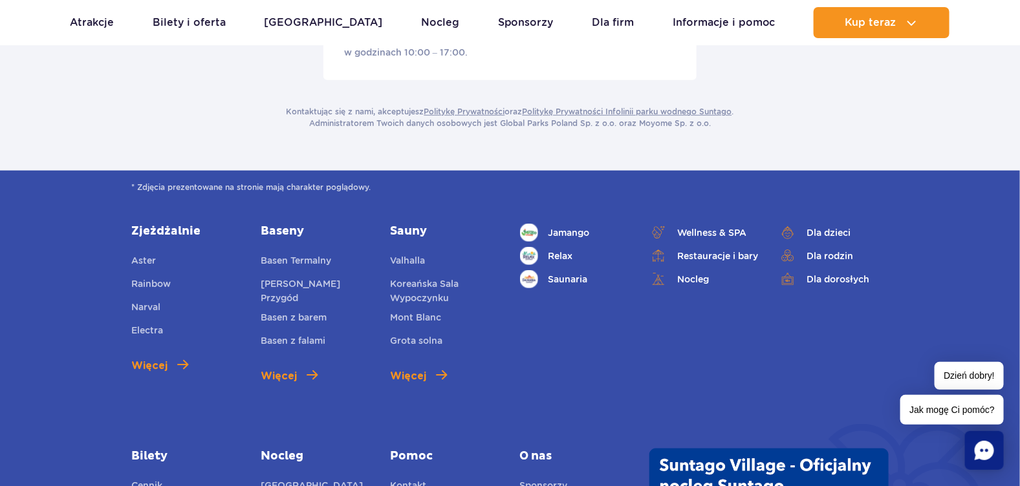
scroll to position [603, 0]
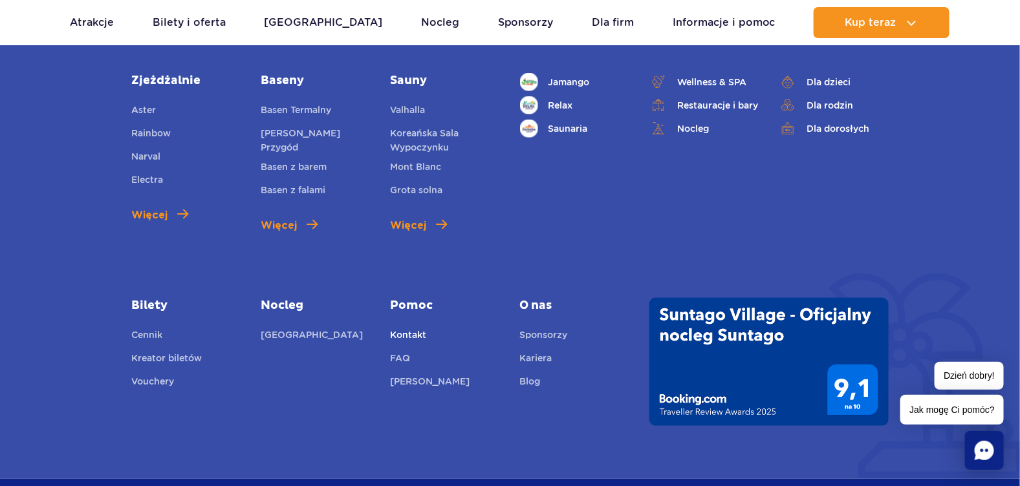
click at [408, 328] on link "Kontakt" at bounding box center [408, 337] width 36 height 18
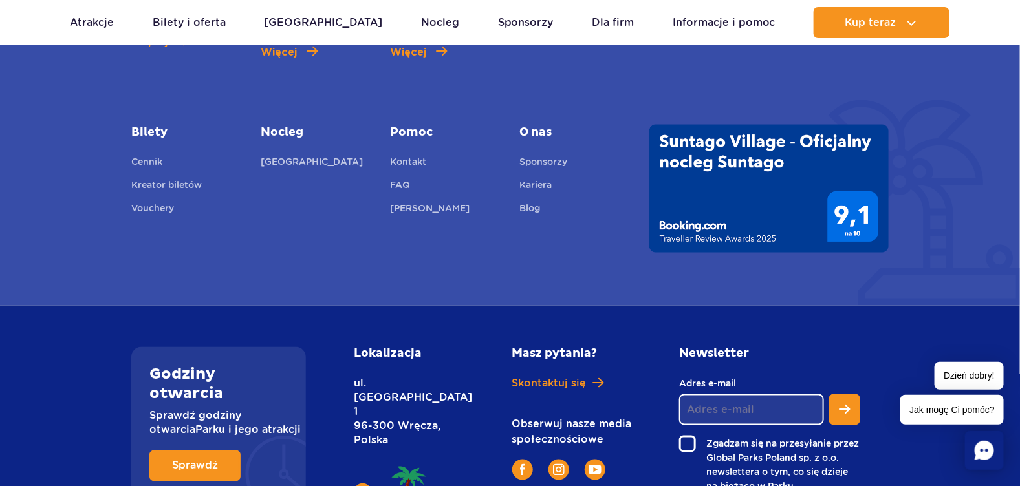
scroll to position [883, 0]
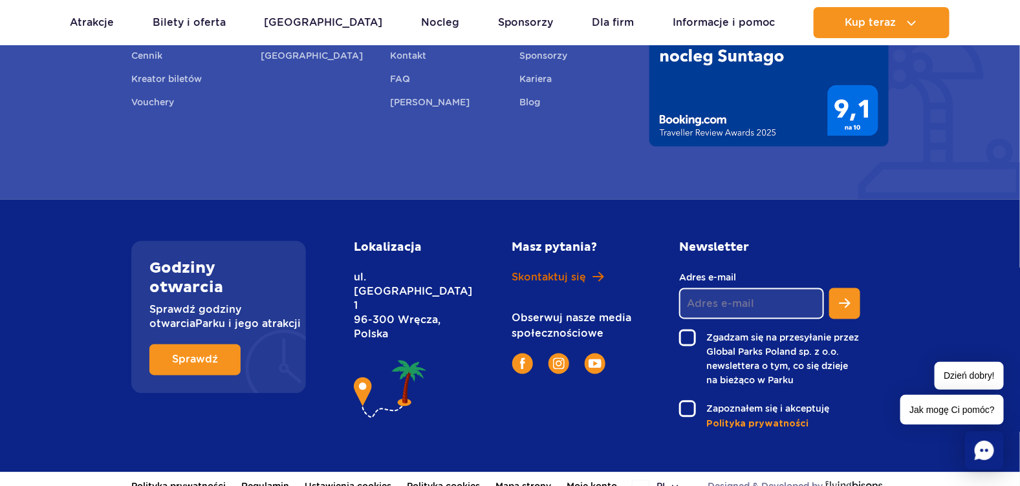
click at [540, 271] on span "Skontaktuj się" at bounding box center [549, 278] width 74 height 14
